Goal: Task Accomplishment & Management: Use online tool/utility

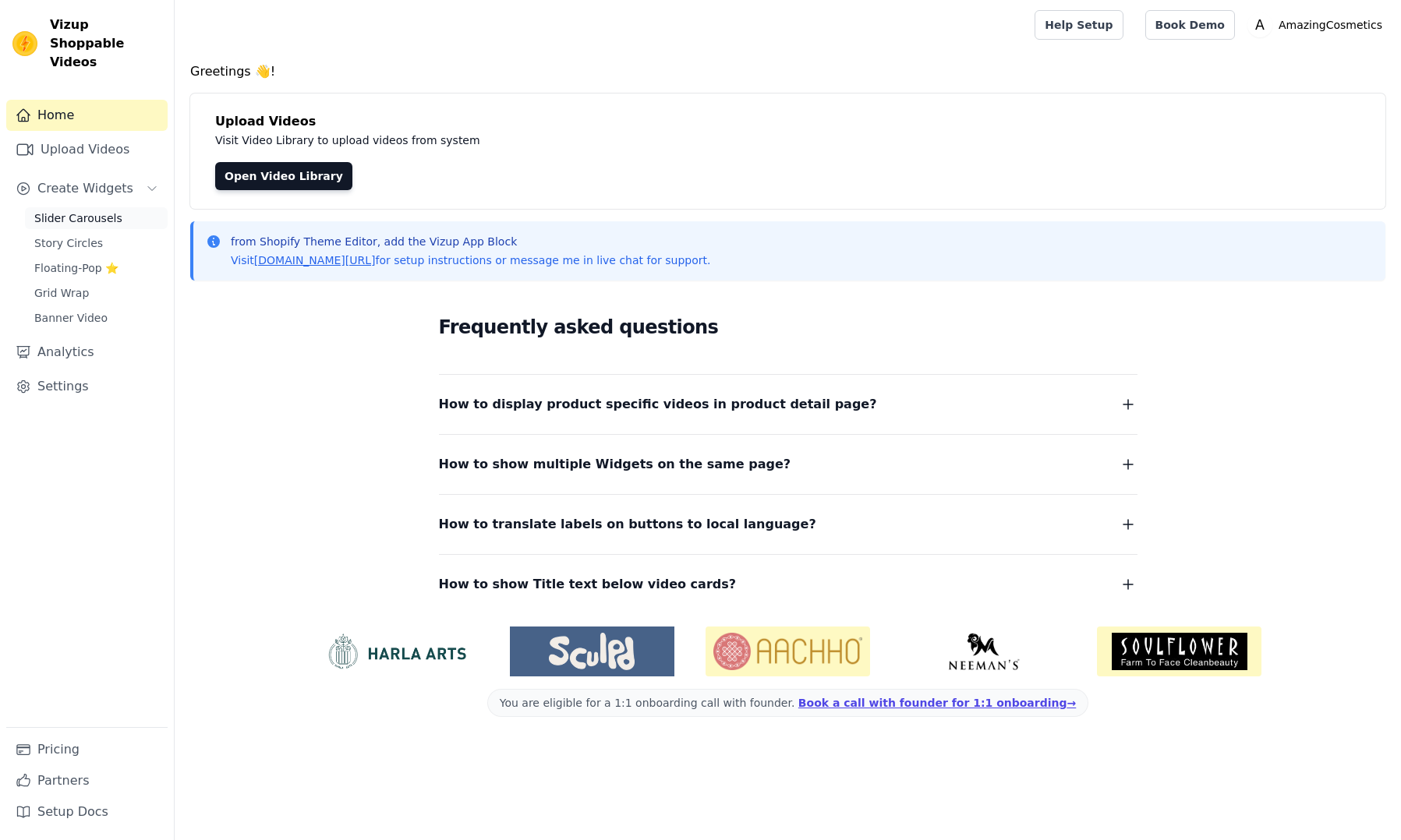
click at [90, 211] on span "Slider Carousels" at bounding box center [79, 218] width 88 height 16
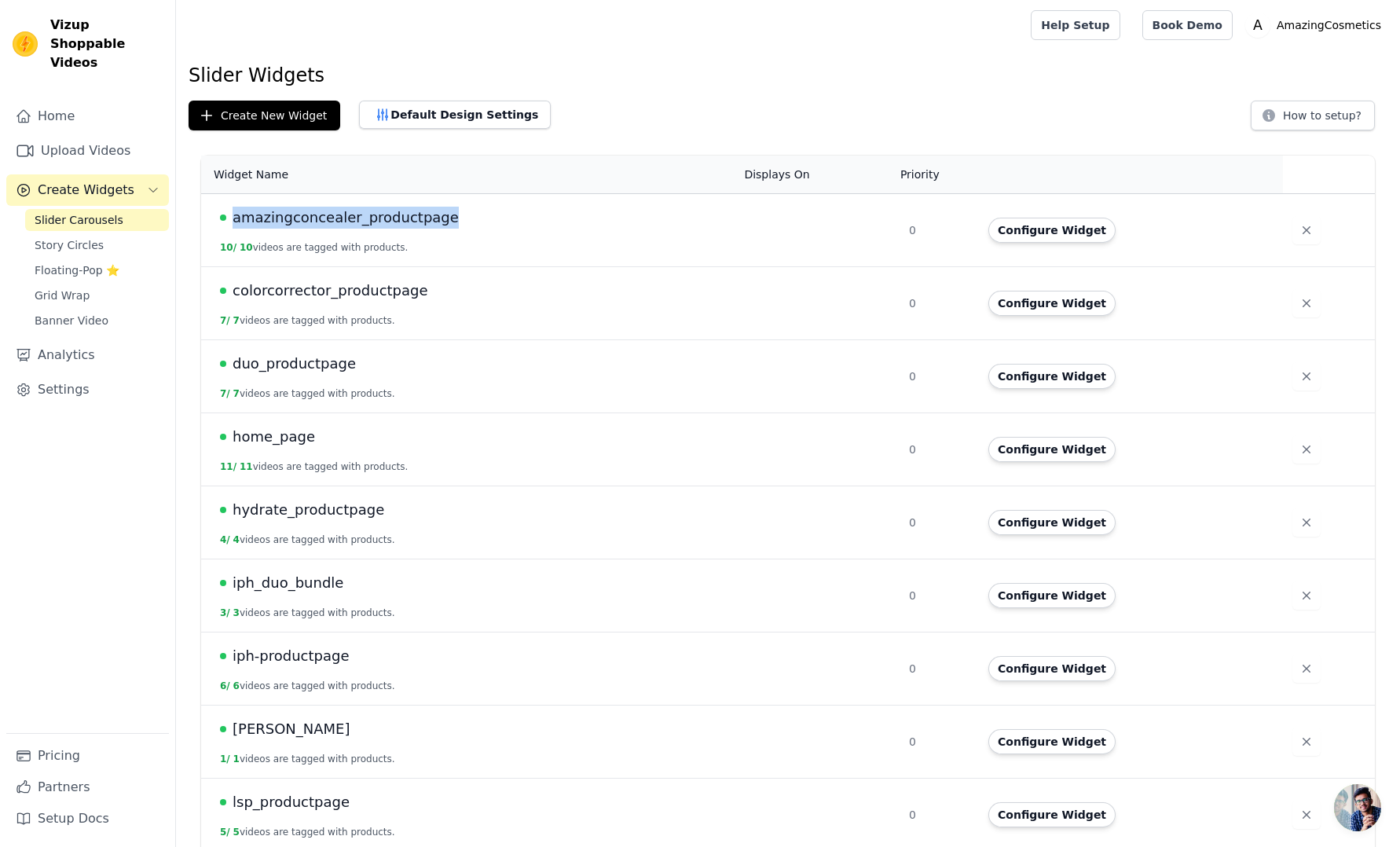
drag, startPoint x: 460, startPoint y: 215, endPoint x: 232, endPoint y: 218, distance: 228.0
click at [232, 218] on div "amazingconcealer_productpage" at bounding box center [472, 217] width 505 height 22
copy span "amazingconcealer_productpage"
